Goal: Task Accomplishment & Management: Manage account settings

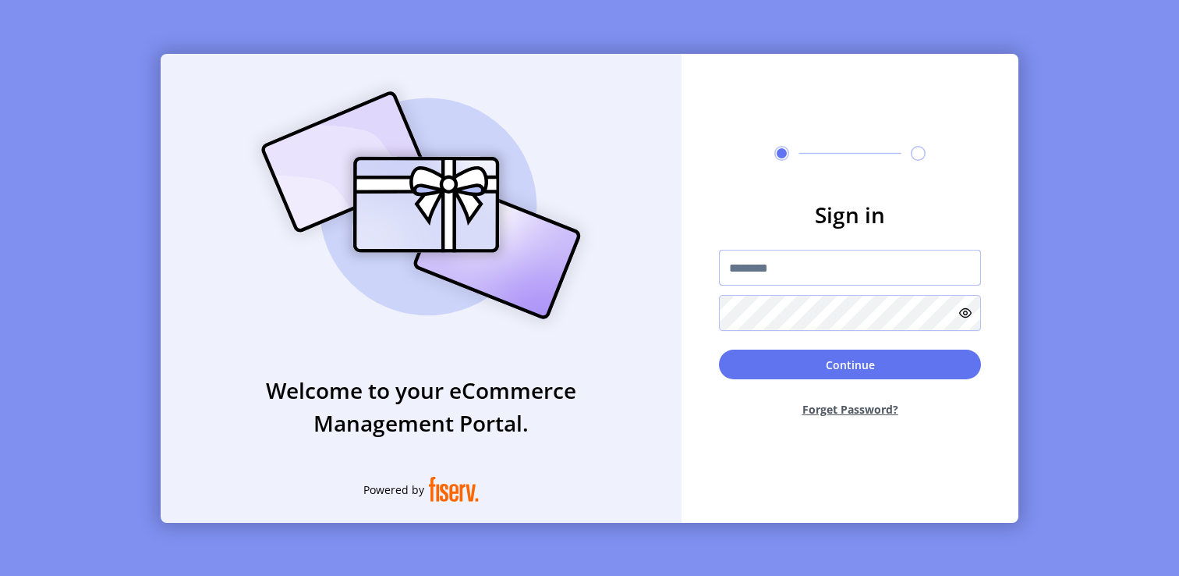
click at [754, 277] on input "text" at bounding box center [850, 268] width 262 height 36
type input "**********"
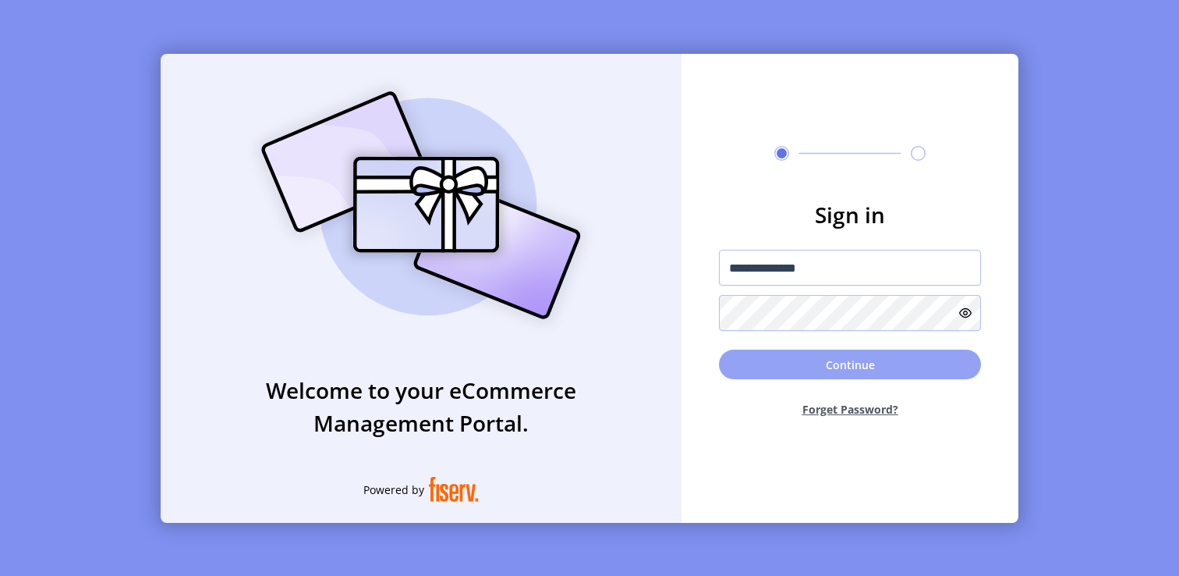
click at [859, 377] on button "Continue" at bounding box center [850, 364] width 262 height 30
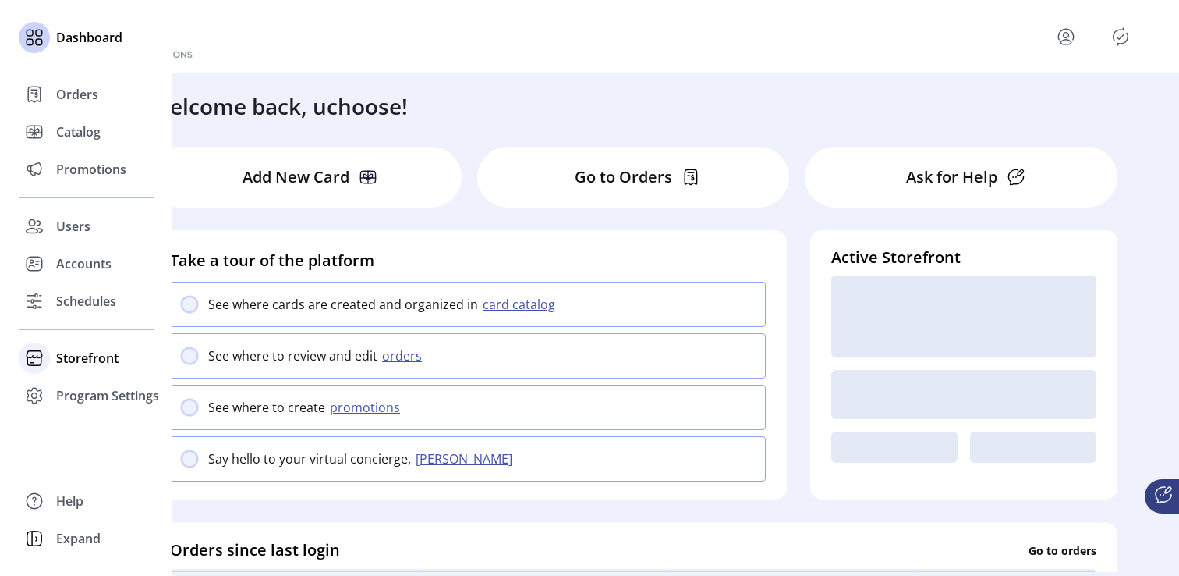
click at [92, 363] on span "Storefront" at bounding box center [87, 358] width 62 height 19
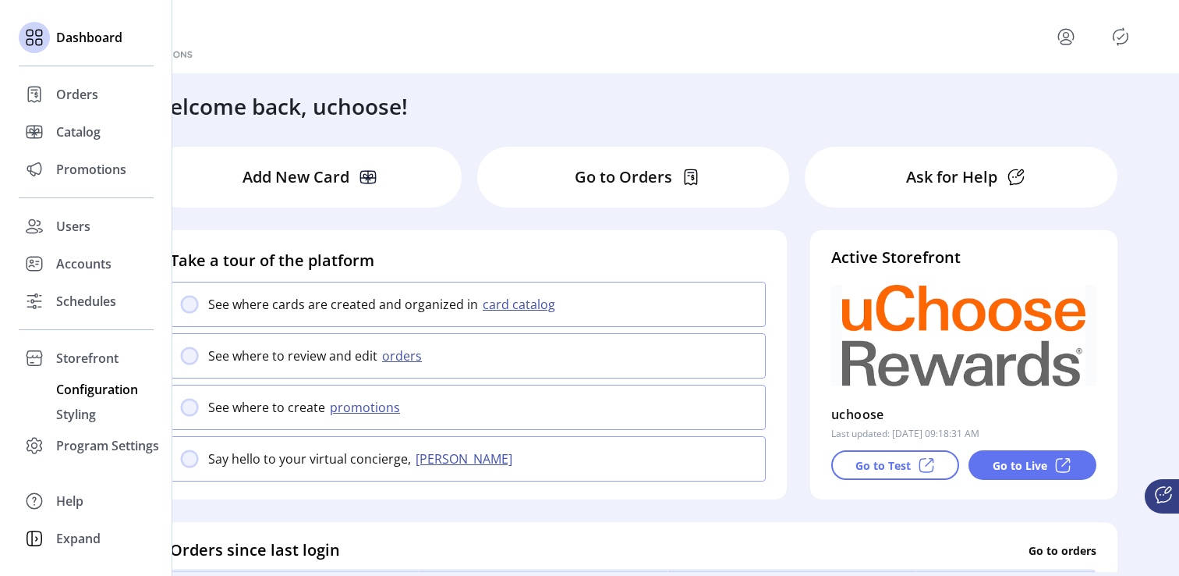
click at [90, 388] on span "Configuration" at bounding box center [97, 389] width 82 height 19
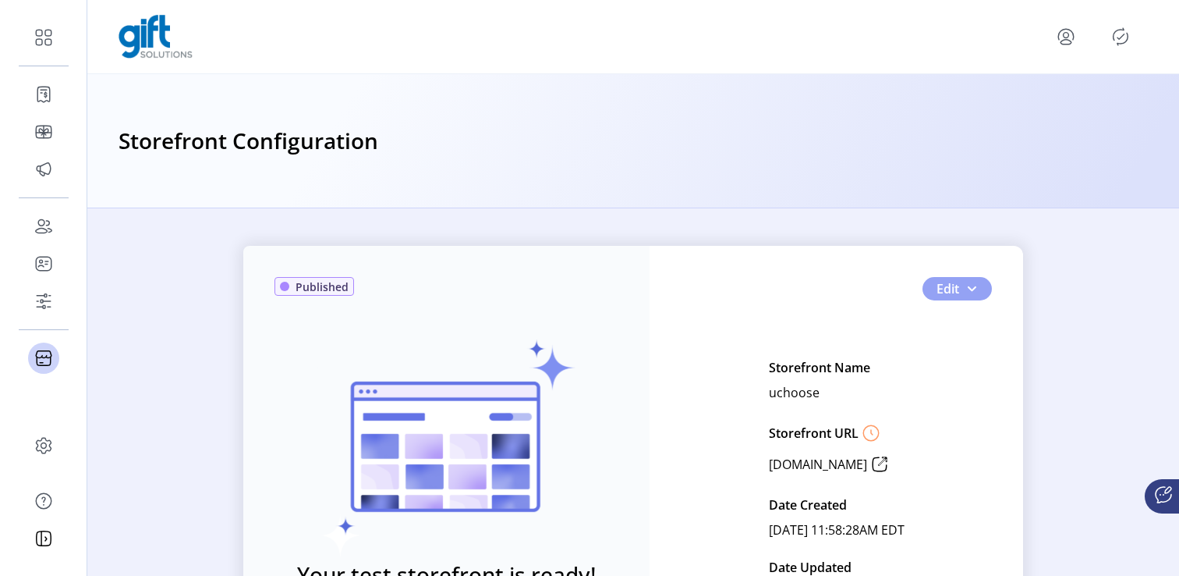
click at [966, 286] on span "button" at bounding box center [972, 288] width 12 height 12
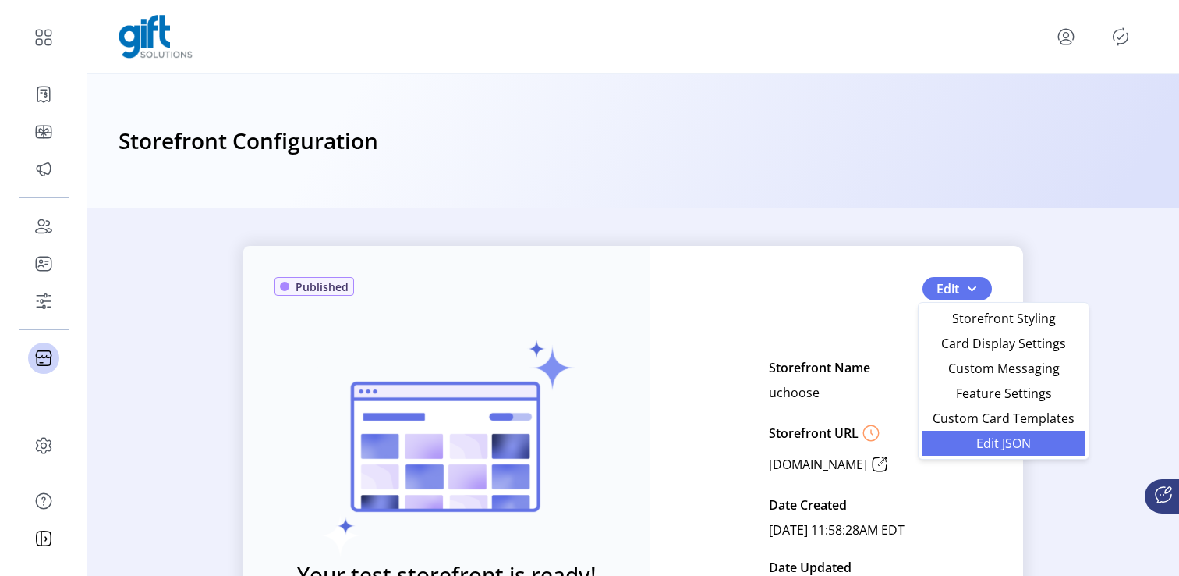
click at [984, 437] on span "Edit JSON" at bounding box center [1003, 443] width 145 height 12
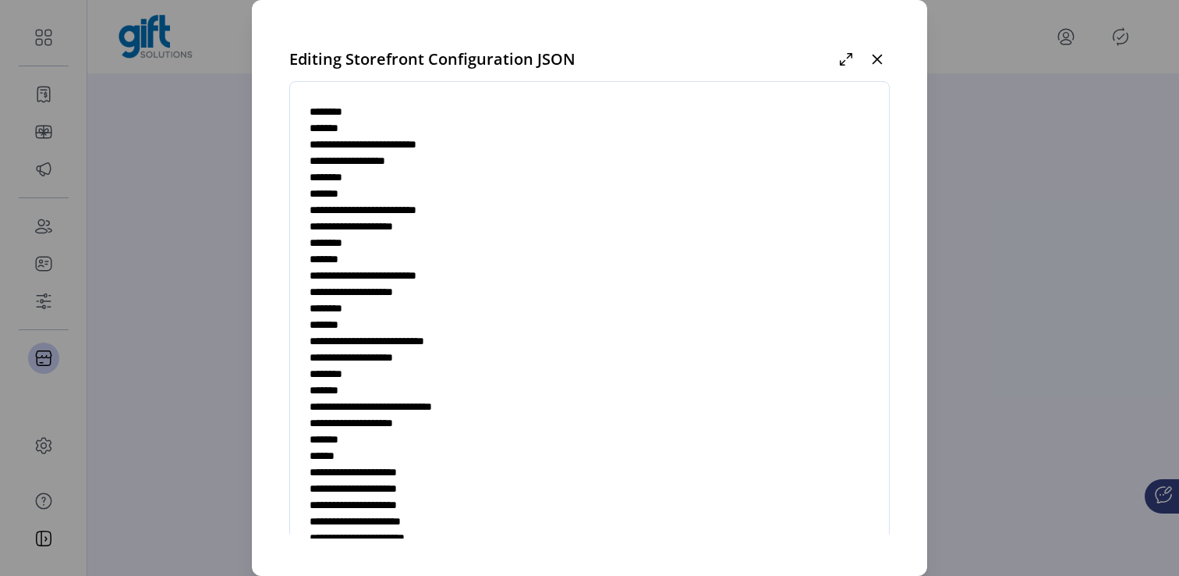
scroll to position [266, 0]
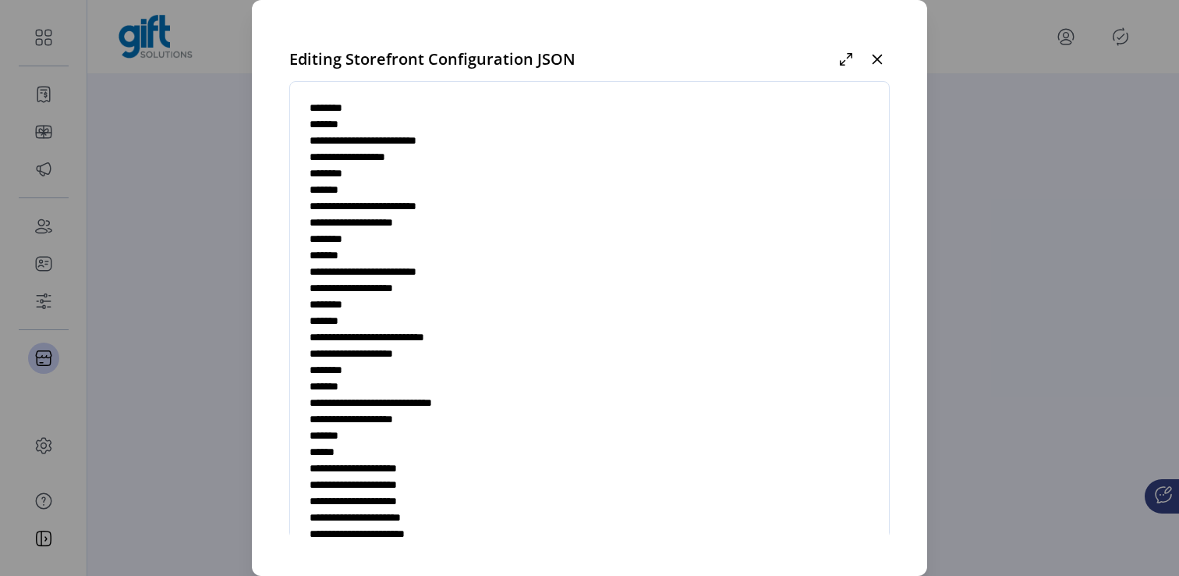
drag, startPoint x: 346, startPoint y: 386, endPoint x: 360, endPoint y: 434, distance: 50.4
click at [360, 434] on textarea at bounding box center [589, 331] width 599 height 460
paste textarea "**********"
click at [307, 452] on textarea at bounding box center [589, 331] width 599 height 460
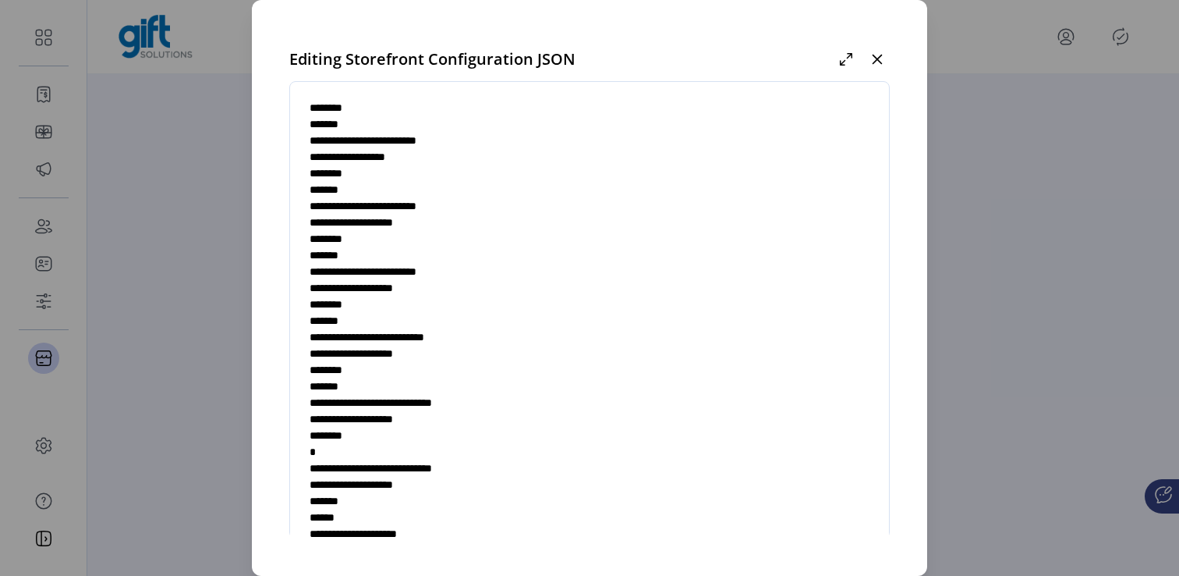
type textarea "**********"
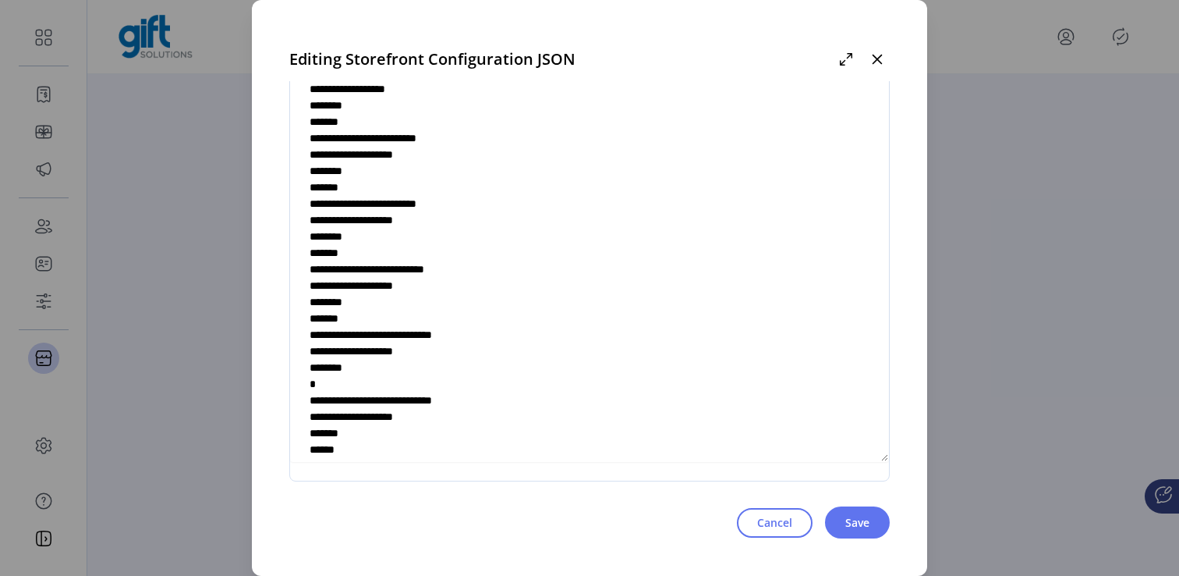
scroll to position [231, 0]
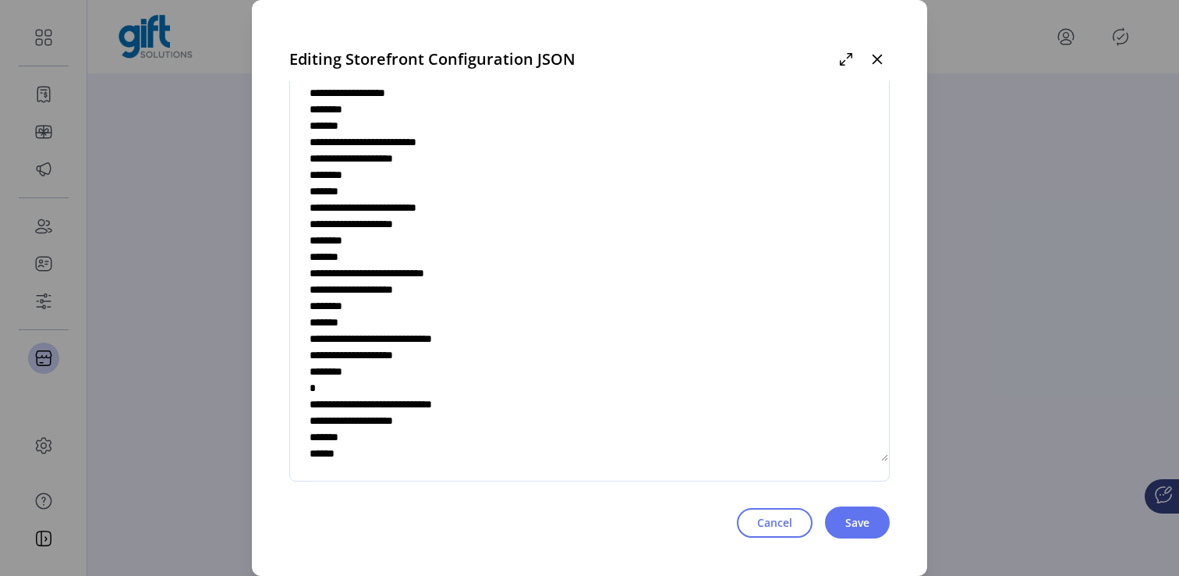
click at [333, 427] on textarea at bounding box center [589, 232] width 599 height 460
click at [305, 389] on textarea at bounding box center [589, 232] width 599 height 460
click at [441, 403] on textarea at bounding box center [589, 232] width 599 height 460
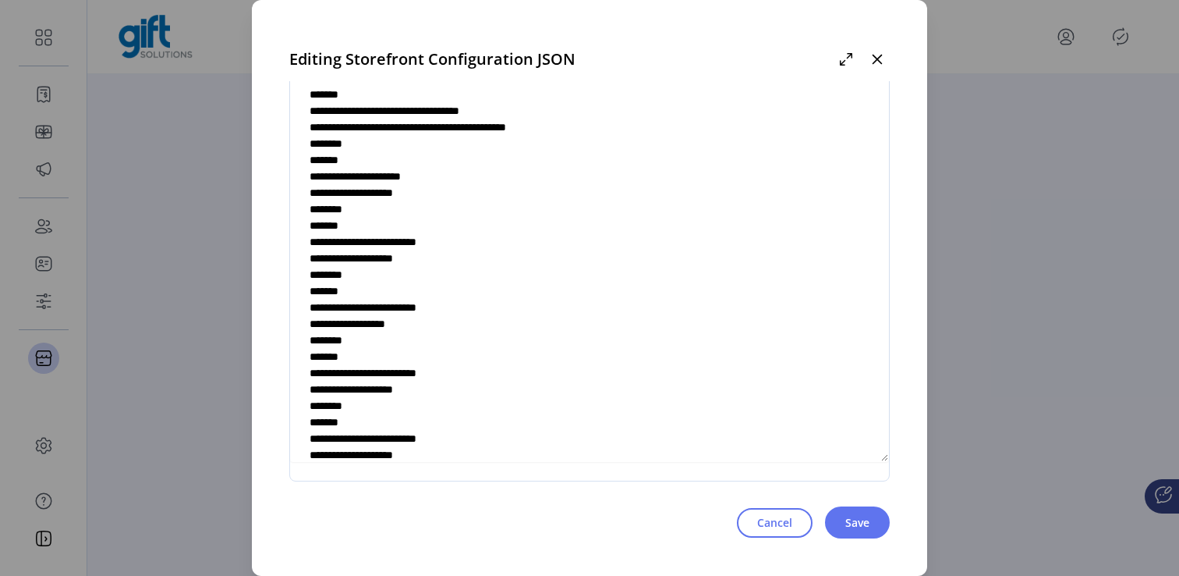
scroll to position [307, 0]
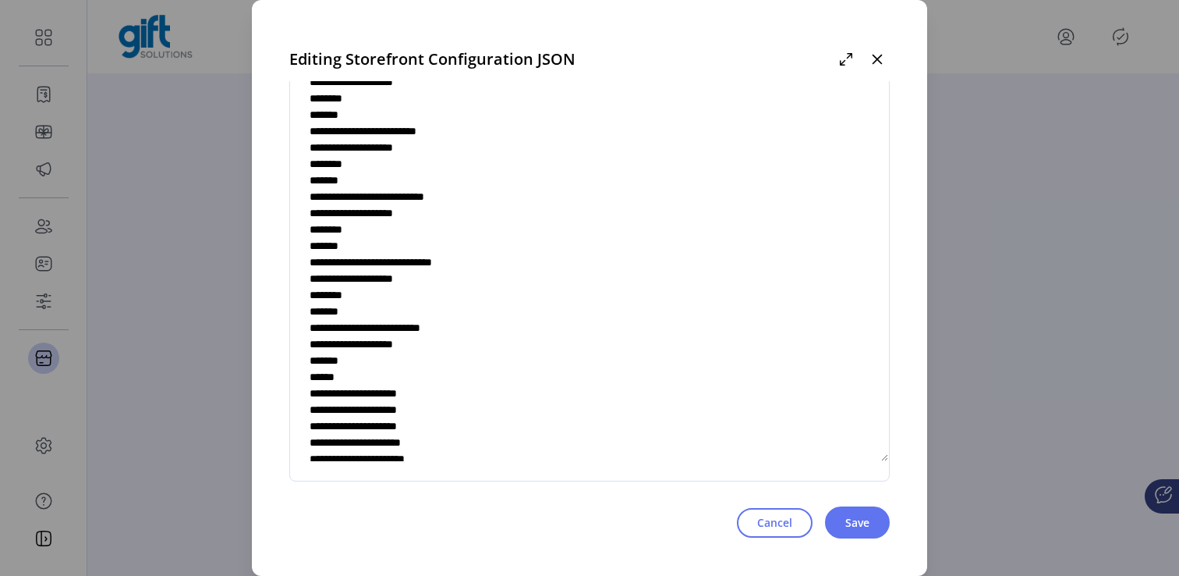
click at [431, 349] on textarea at bounding box center [589, 232] width 599 height 460
paste textarea "**********"
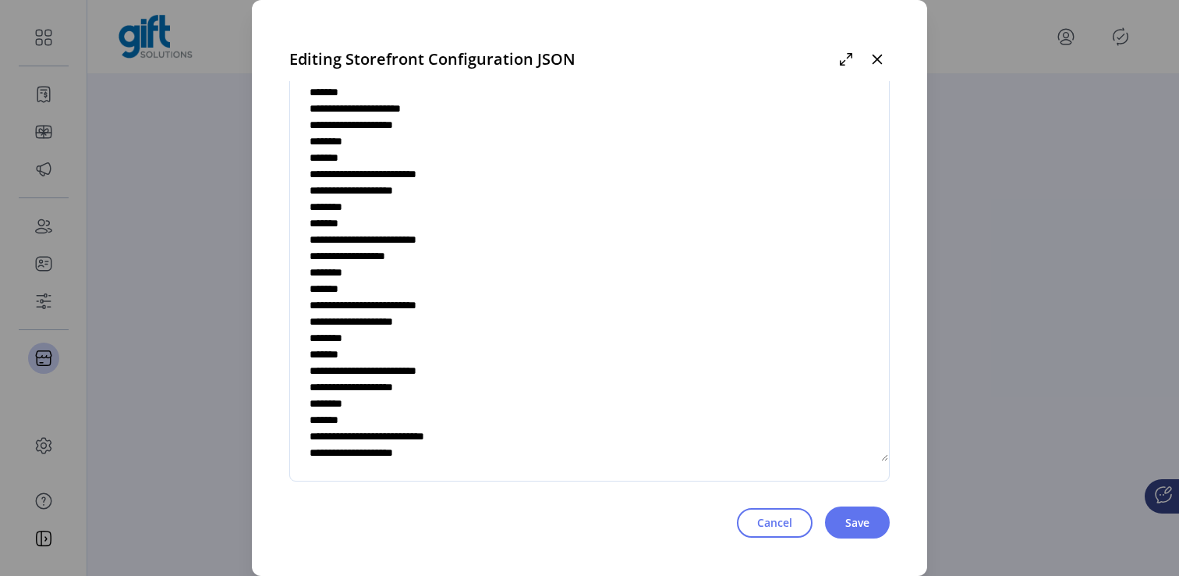
scroll to position [67, 0]
type textarea "**********"
click at [846, 519] on span "Save" at bounding box center [858, 522] width 24 height 16
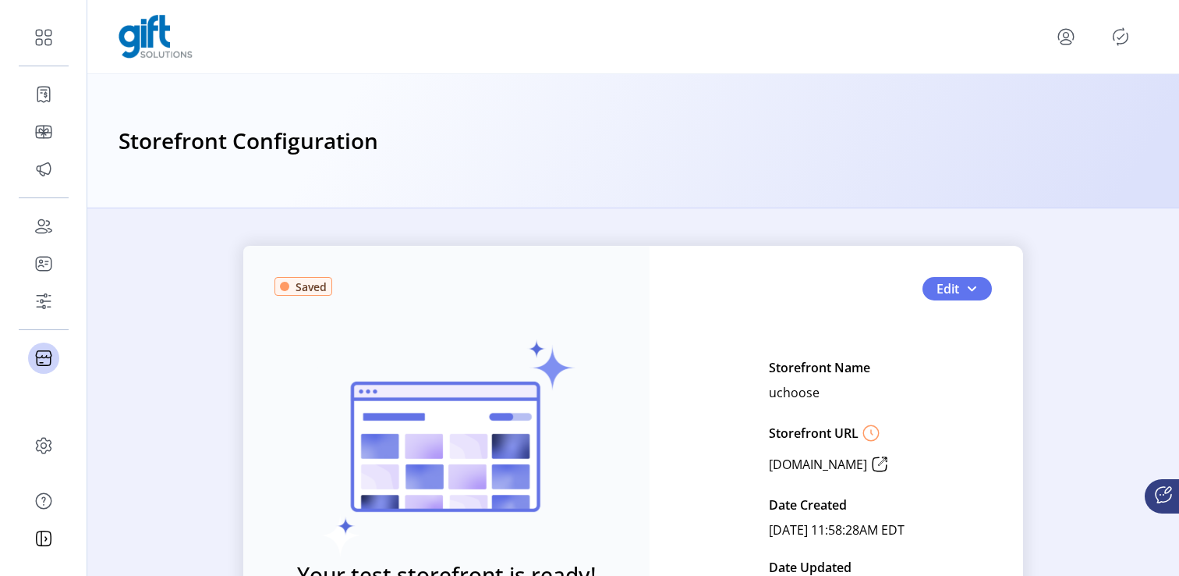
click at [1132, 30] on icon "Publisher Panel" at bounding box center [1120, 36] width 25 height 25
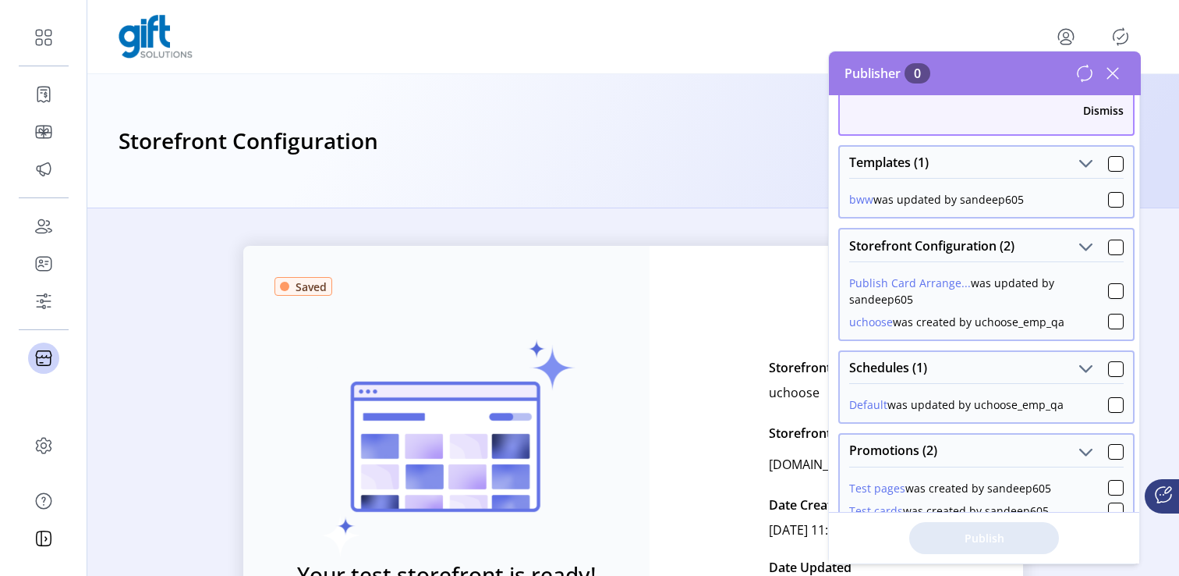
scroll to position [76, 0]
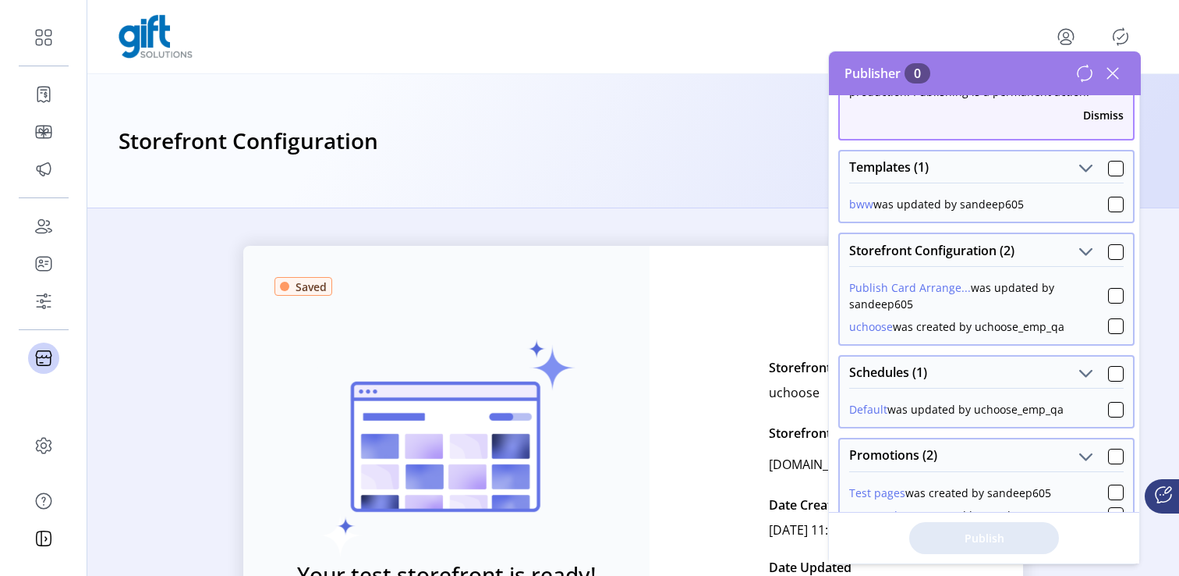
click at [704, 190] on div "Storefront Configuration" at bounding box center [633, 141] width 1092 height 134
click at [1112, 77] on icon at bounding box center [1113, 73] width 25 height 25
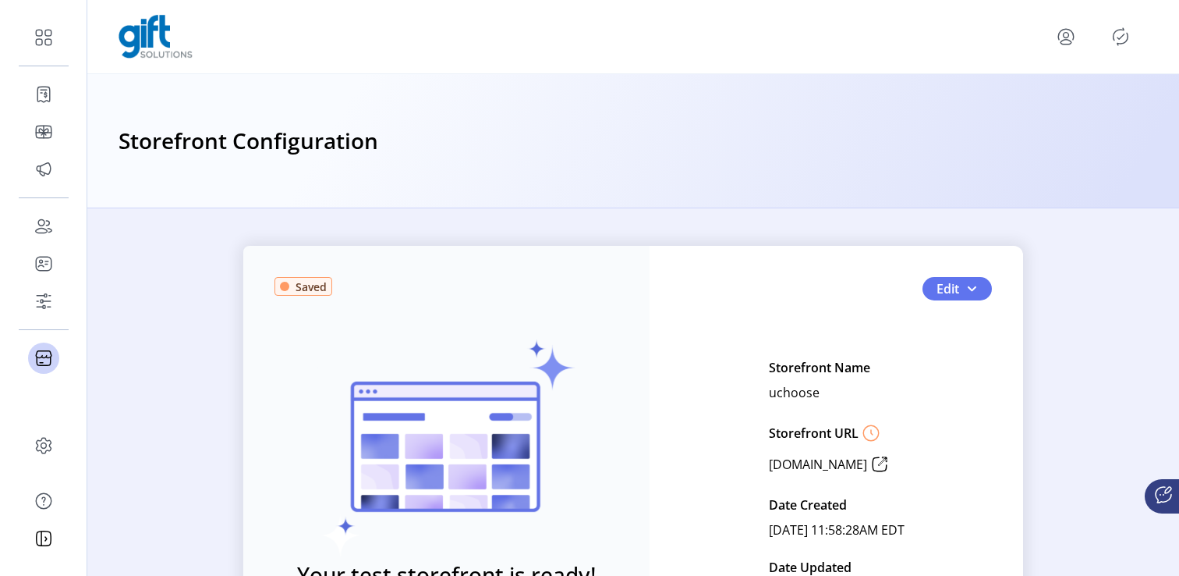
scroll to position [176, 0]
